Goal: Task Accomplishment & Management: Use online tool/utility

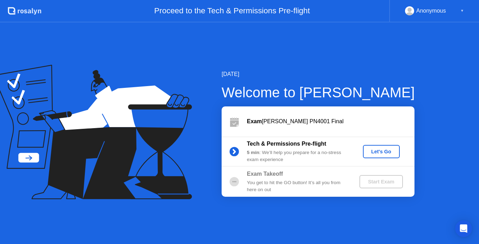
click at [372, 155] on div "Let's Go" at bounding box center [381, 152] width 31 height 6
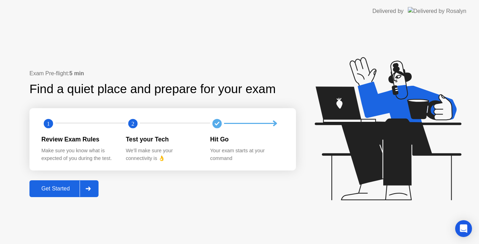
click at [92, 195] on div at bounding box center [88, 189] width 17 height 16
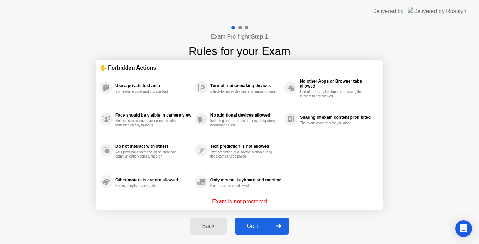
click at [276, 228] on div at bounding box center [278, 226] width 17 height 16
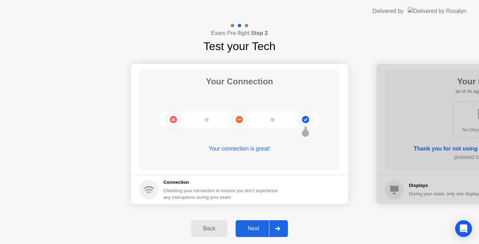
click at [276, 228] on icon at bounding box center [277, 229] width 5 height 4
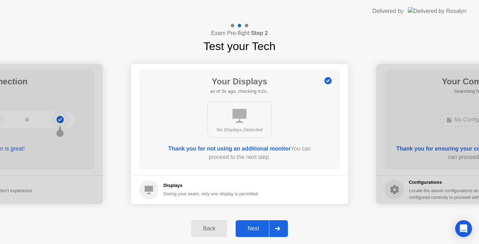
click at [276, 228] on icon at bounding box center [277, 229] width 5 height 4
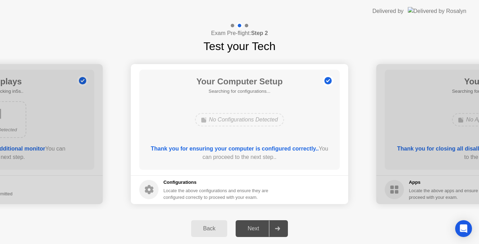
click at [276, 228] on icon at bounding box center [277, 229] width 5 height 4
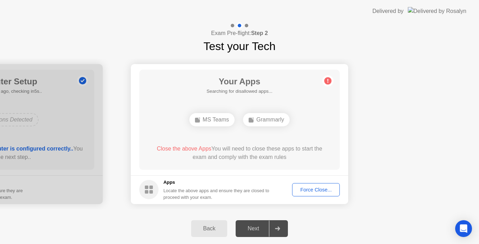
click at [305, 188] on div "Force Close..." at bounding box center [316, 190] width 43 height 6
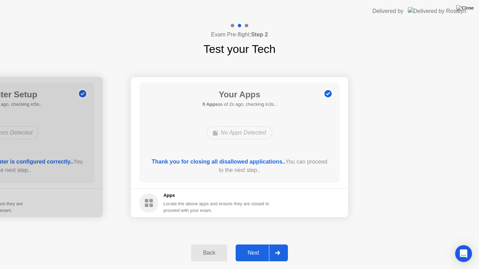
click at [282, 244] on div at bounding box center [277, 253] width 17 height 16
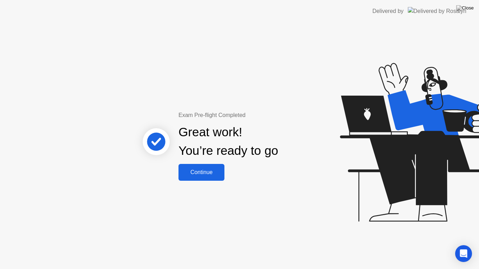
click at [214, 175] on div "Continue" at bounding box center [202, 172] width 42 height 6
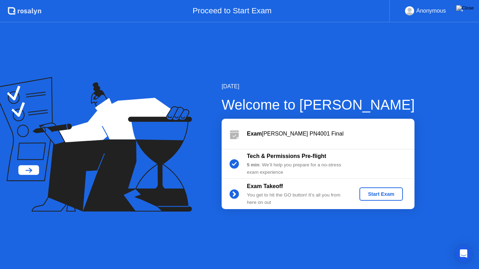
click at [383, 196] on div "Start Exam" at bounding box center [381, 194] width 38 height 6
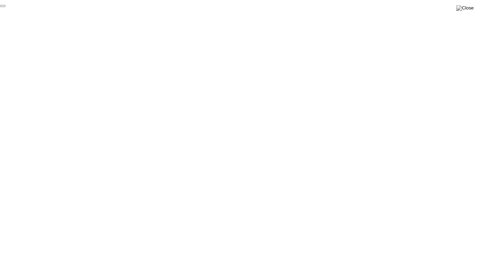
click div "End Proctoring Session"
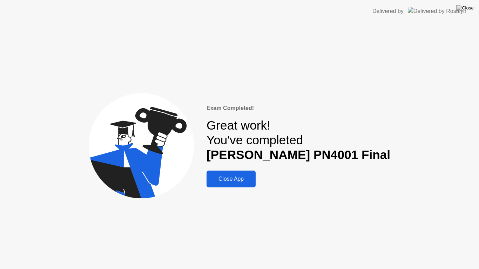
click at [249, 178] on div "Close App" at bounding box center [231, 179] width 45 height 6
